Goal: Task Accomplishment & Management: Use online tool/utility

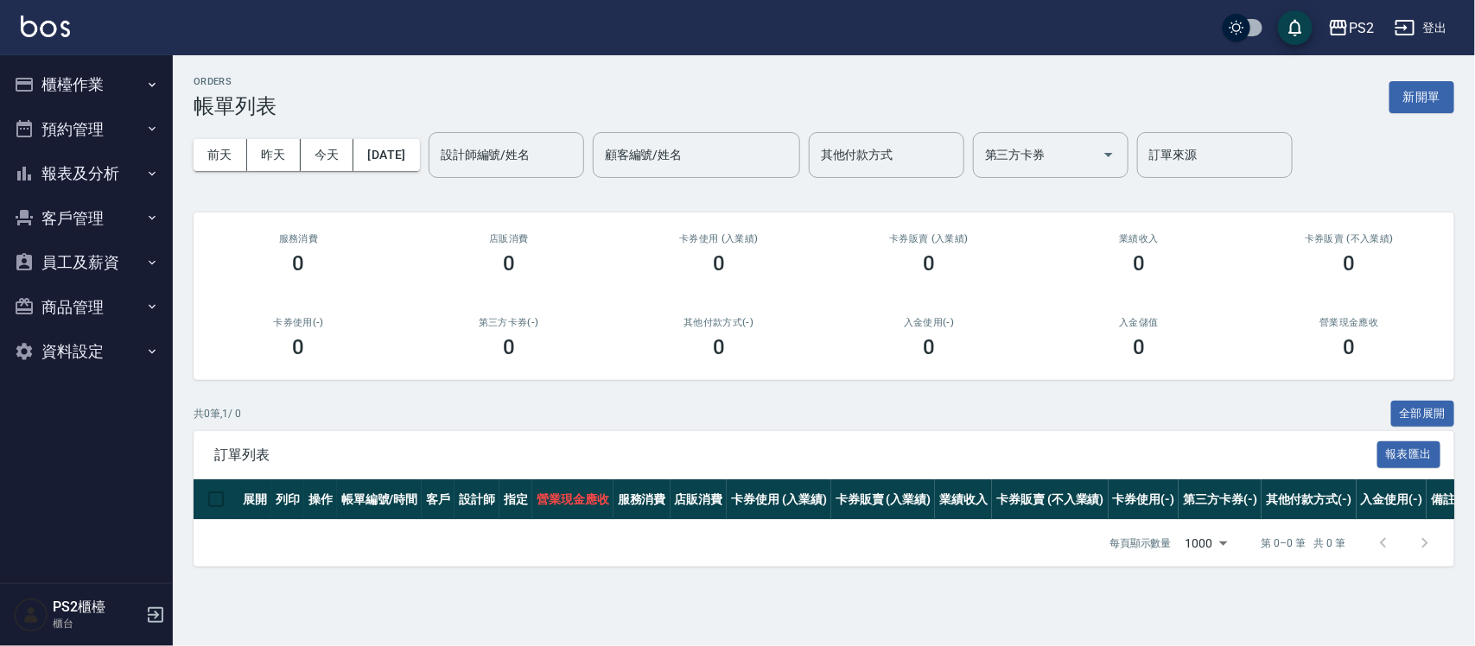
click at [78, 74] on button "櫃檯作業" at bounding box center [86, 84] width 159 height 45
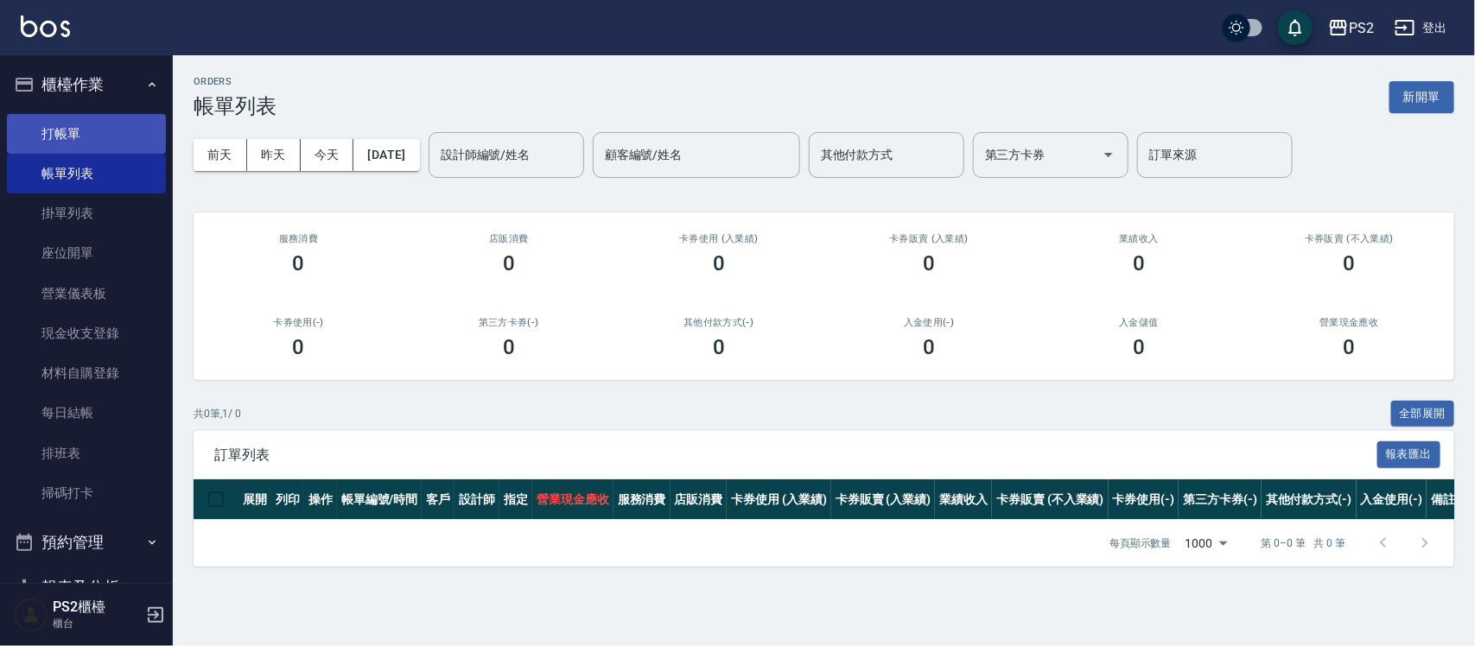
click at [70, 123] on link "打帳單" at bounding box center [86, 134] width 159 height 40
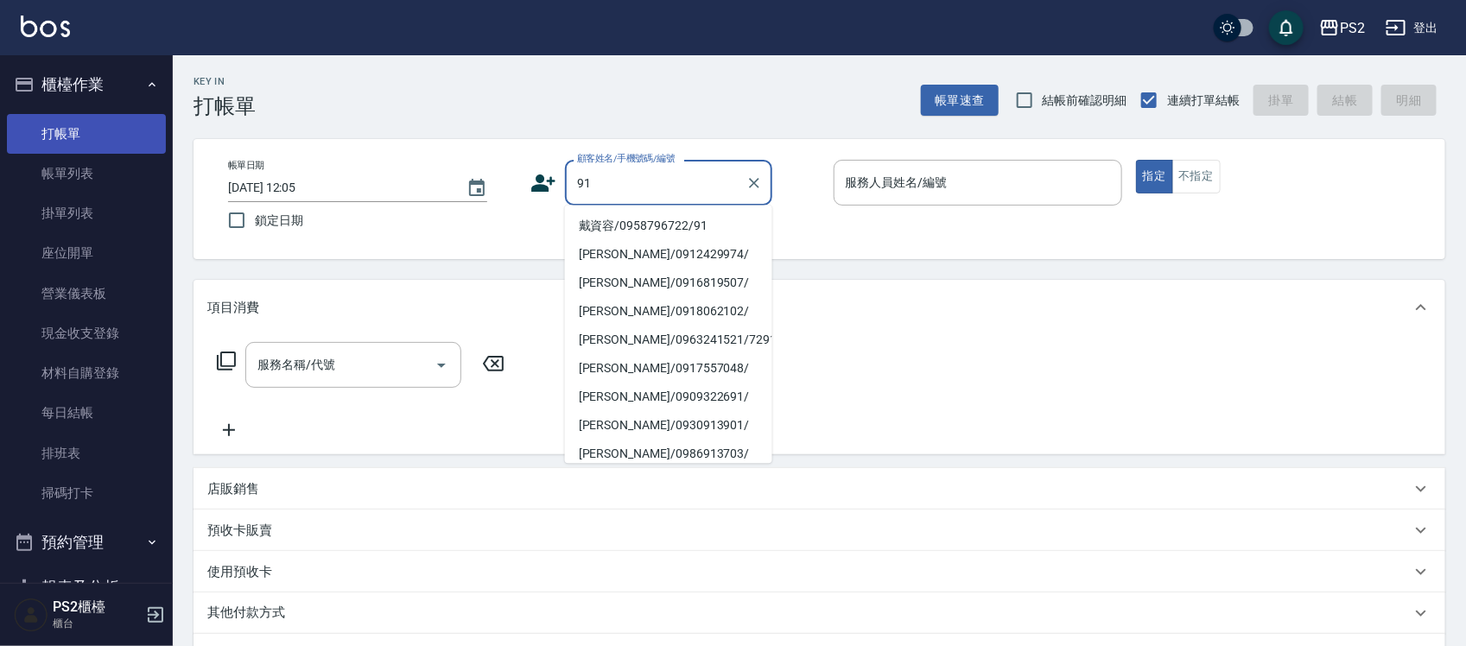
type input "9"
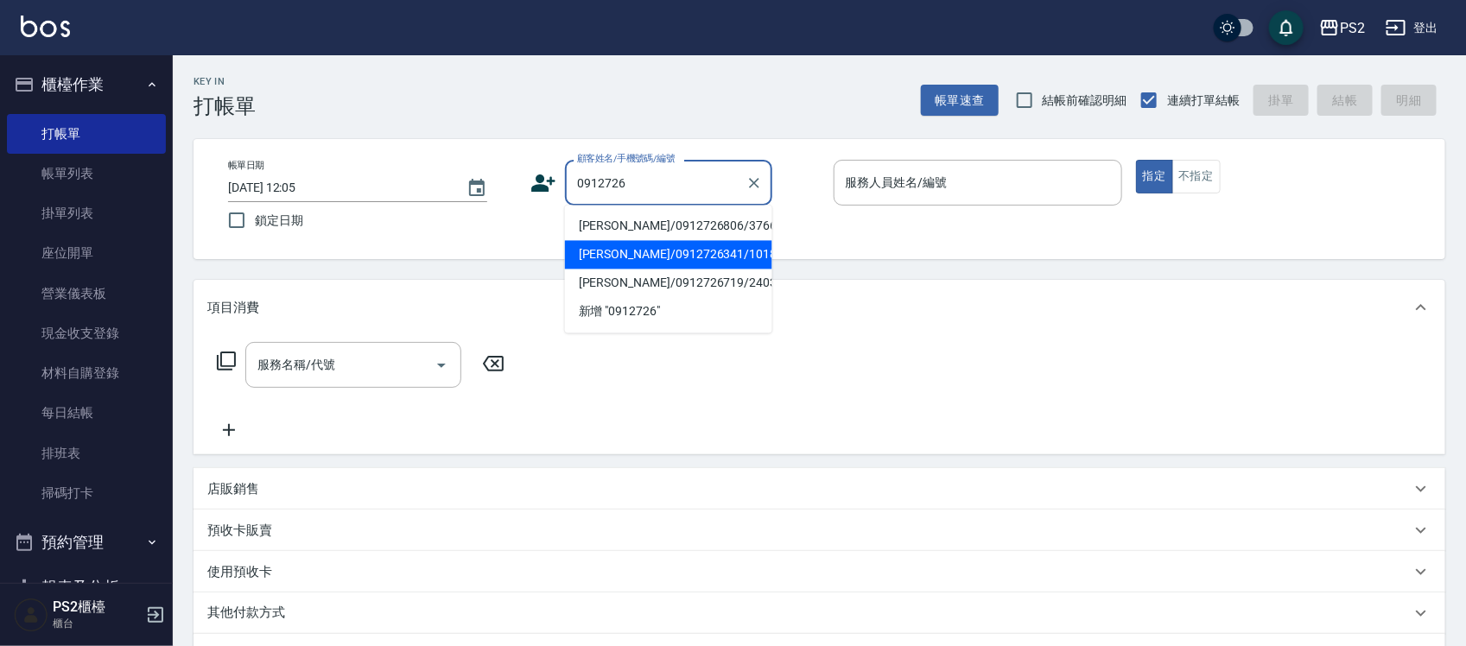
click at [601, 249] on li "[PERSON_NAME]/0912726341/10184" at bounding box center [668, 255] width 207 height 29
type input "[PERSON_NAME]/0912726341/10184"
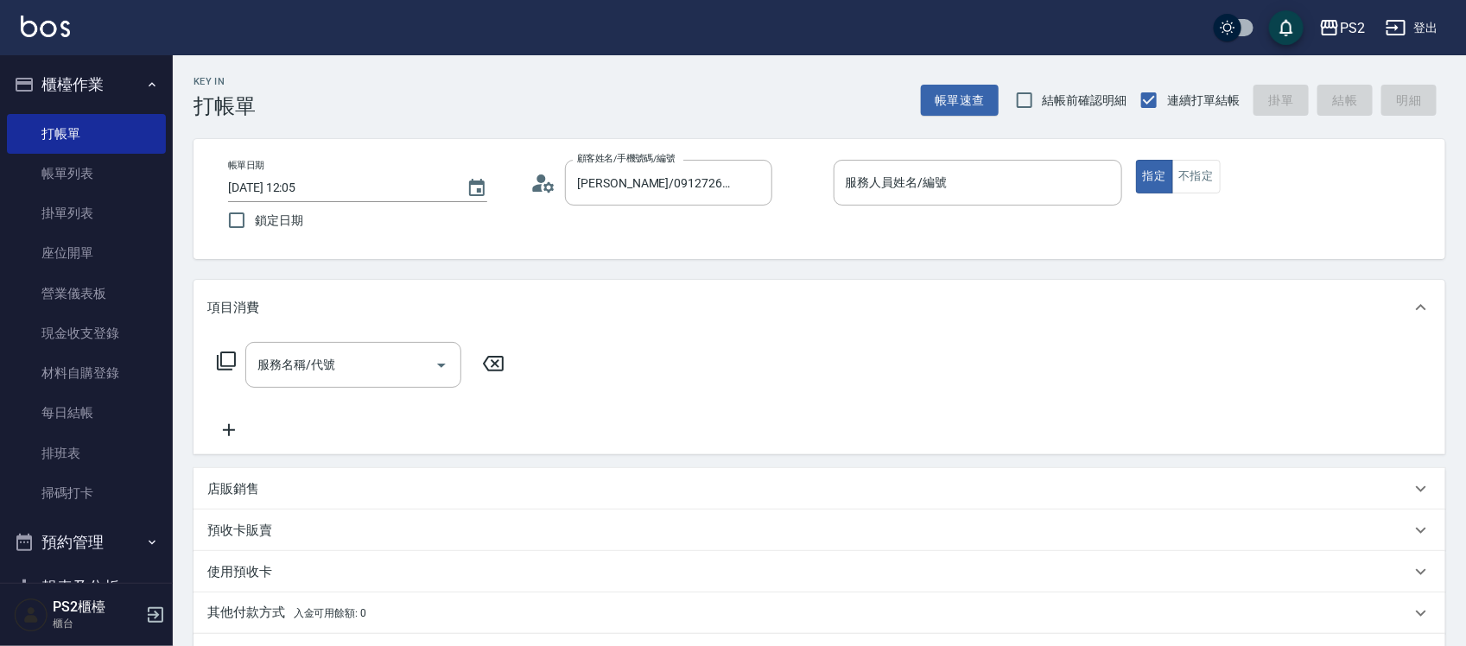
click at [545, 186] on icon at bounding box center [549, 186] width 10 height 10
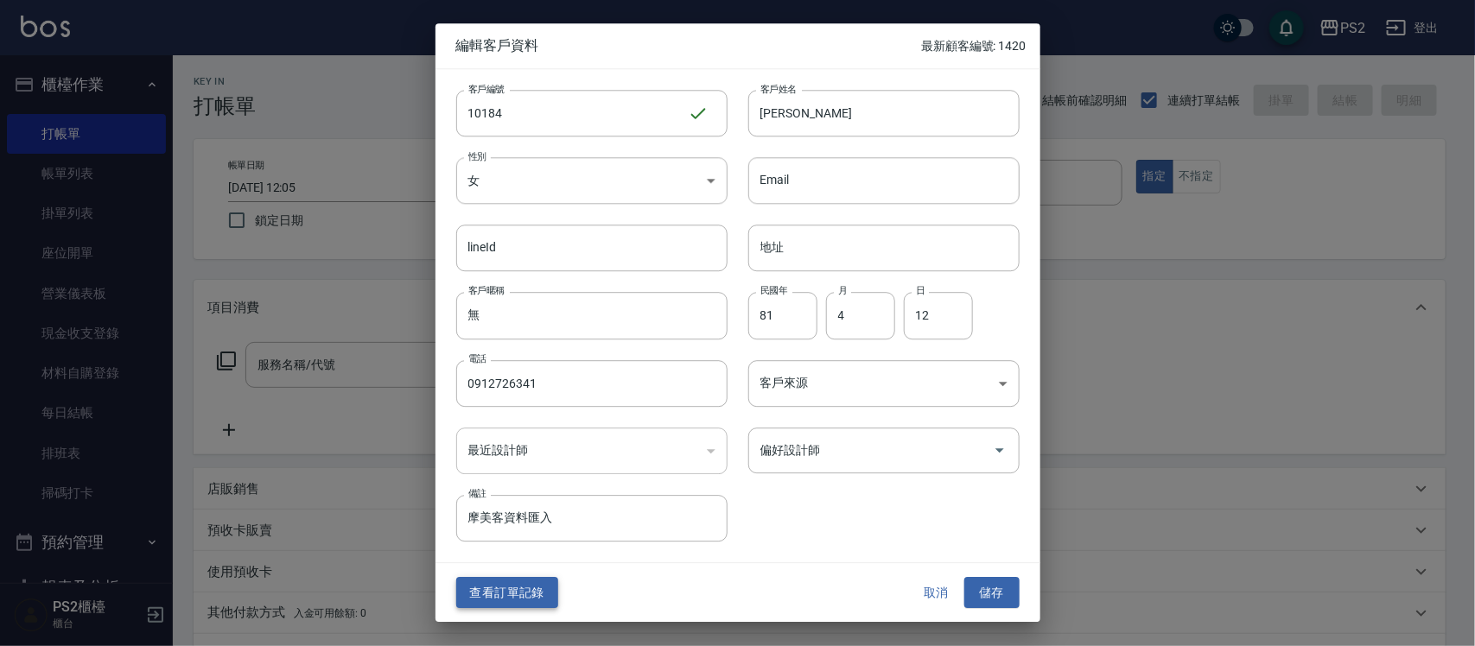
click at [523, 371] on button "查看訂單記錄" at bounding box center [507, 593] width 102 height 32
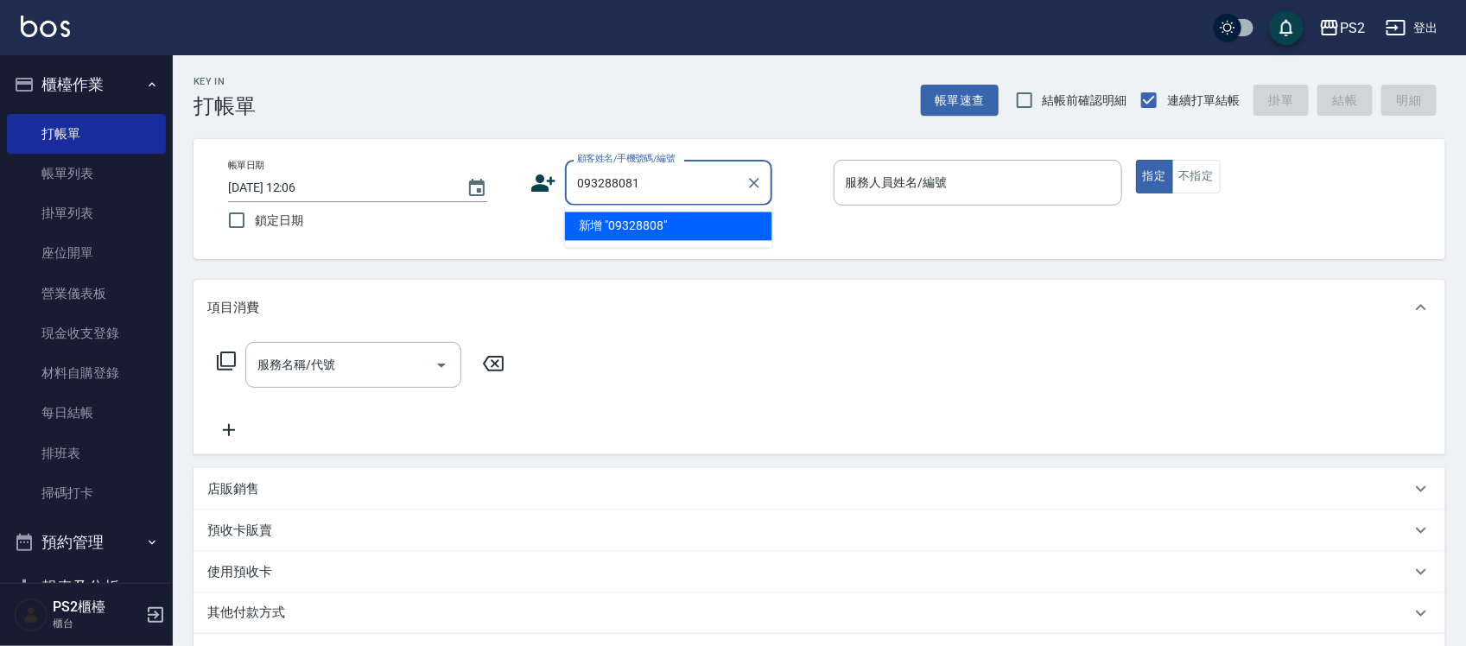
type input "0932880812"
click at [730, 186] on icon "Clear" at bounding box center [754, 183] width 17 height 17
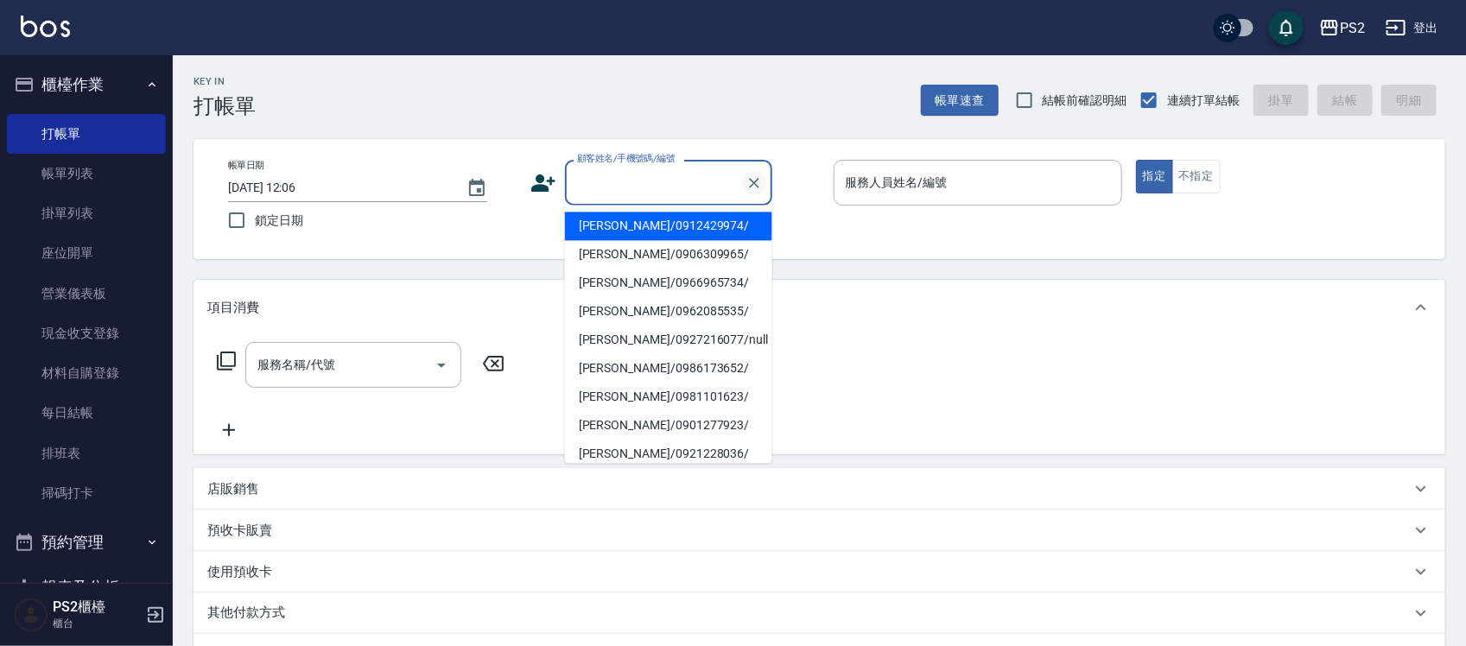
click at [730, 184] on icon "Clear" at bounding box center [754, 183] width 17 height 17
